Goal: Transaction & Acquisition: Purchase product/service

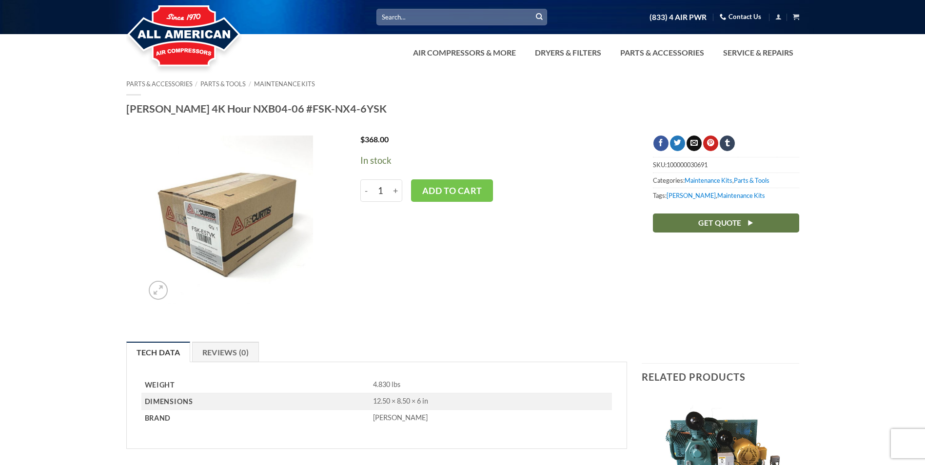
click at [408, 16] on input "Search for:" at bounding box center [462, 17] width 171 height 16
paste input "FSK-NX4-6YSK"
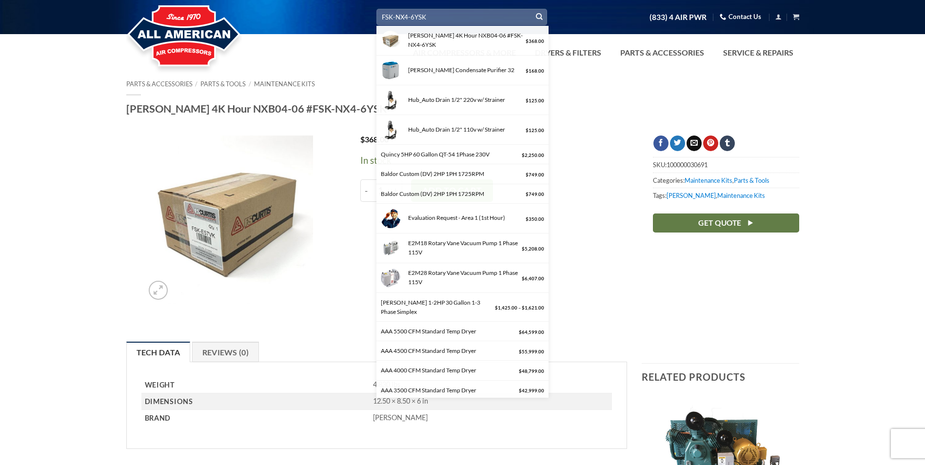
type input "FSK-NX4-6YSK"
click at [336, 53] on div at bounding box center [462, 35] width 925 height 71
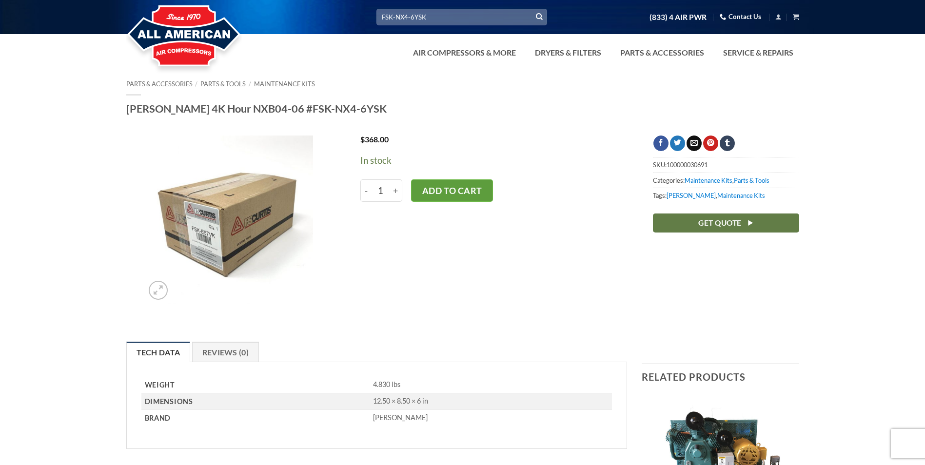
click at [448, 193] on button "Add to cart" at bounding box center [452, 191] width 82 height 22
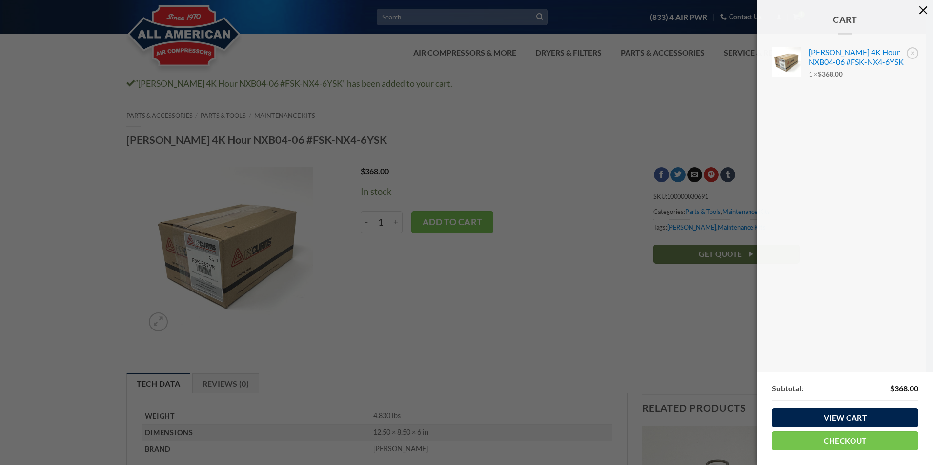
click at [922, 9] on button "button" at bounding box center [923, 10] width 20 height 20
